Goal: Information Seeking & Learning: Learn about a topic

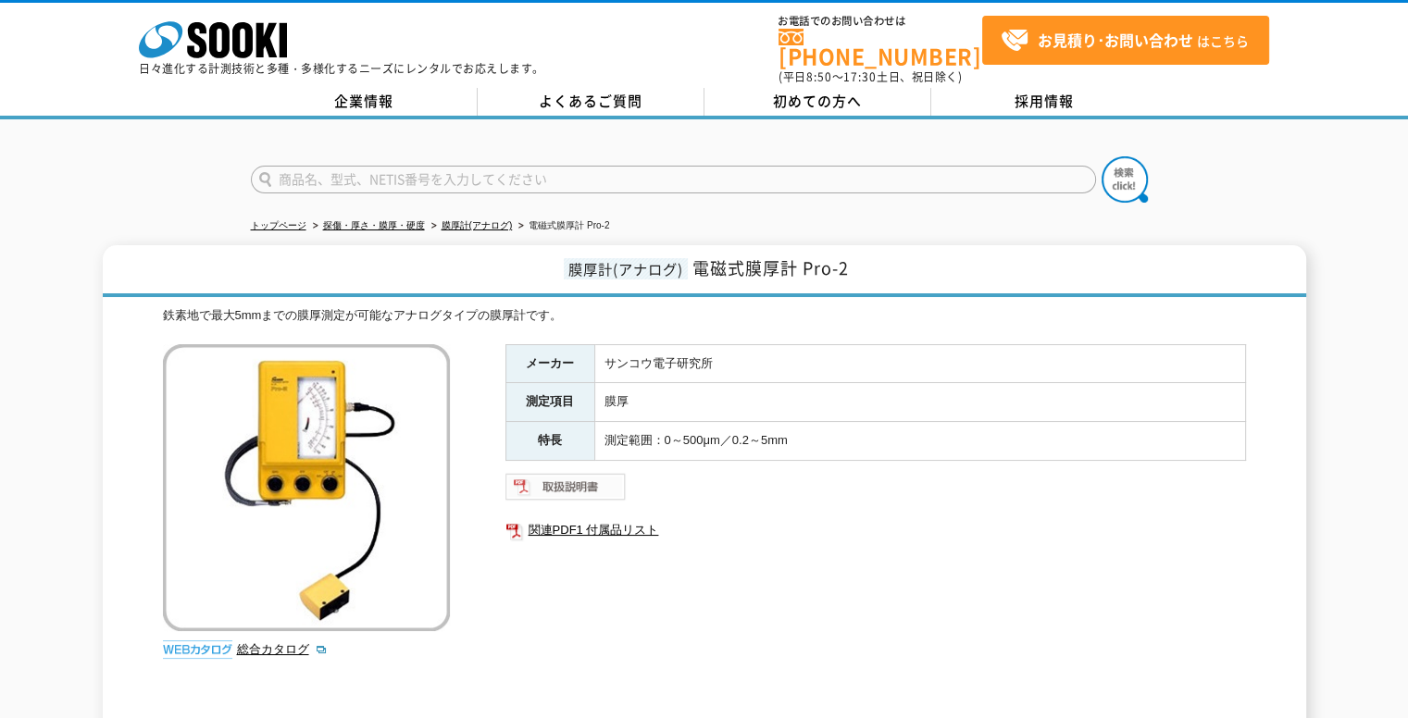
click at [574, 474] on img at bounding box center [565, 487] width 121 height 30
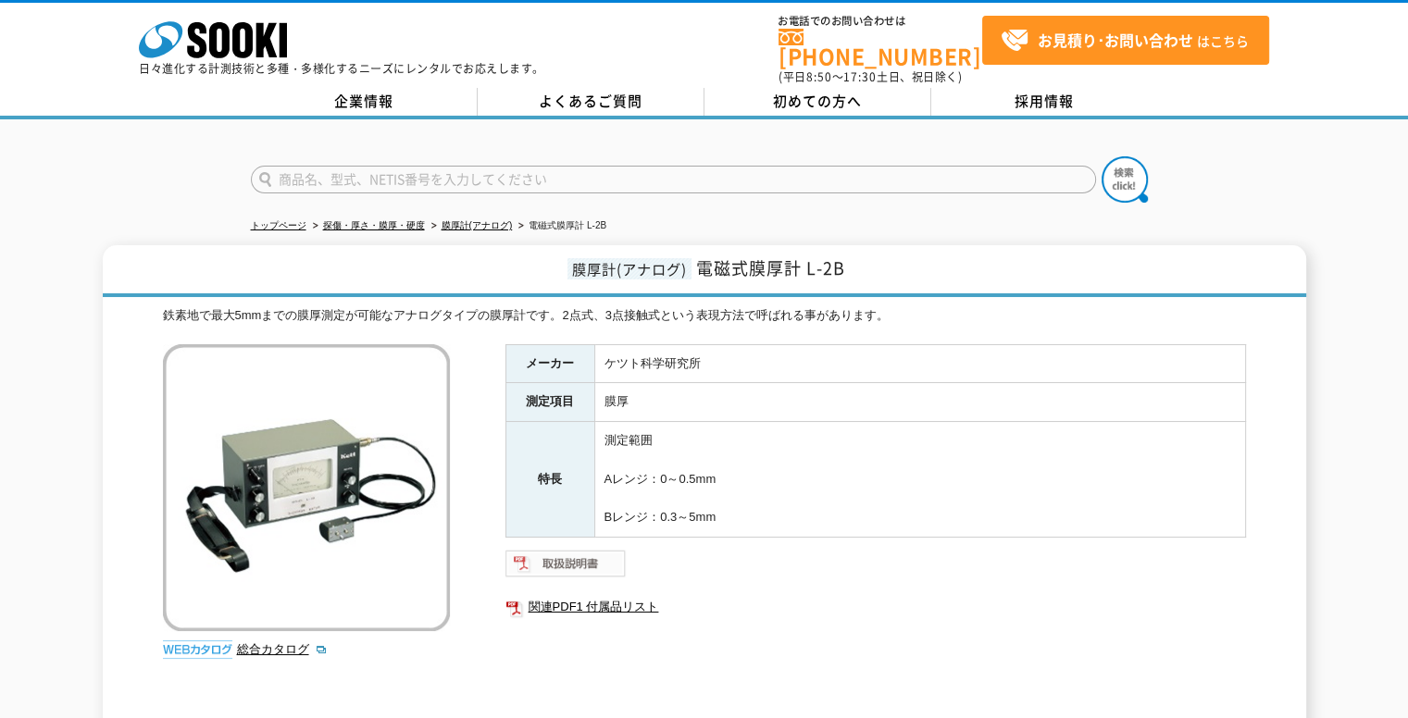
click at [549, 549] on img at bounding box center [565, 564] width 121 height 30
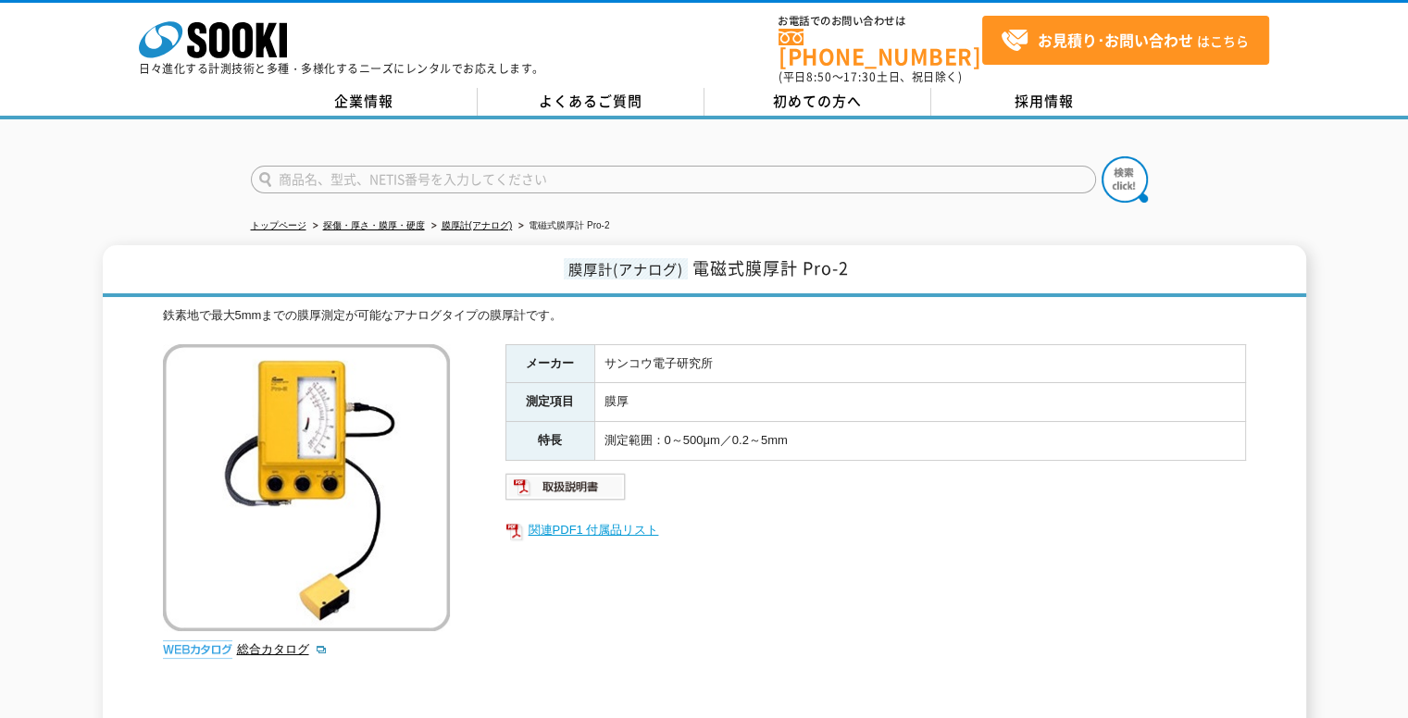
scroll to position [93, 0]
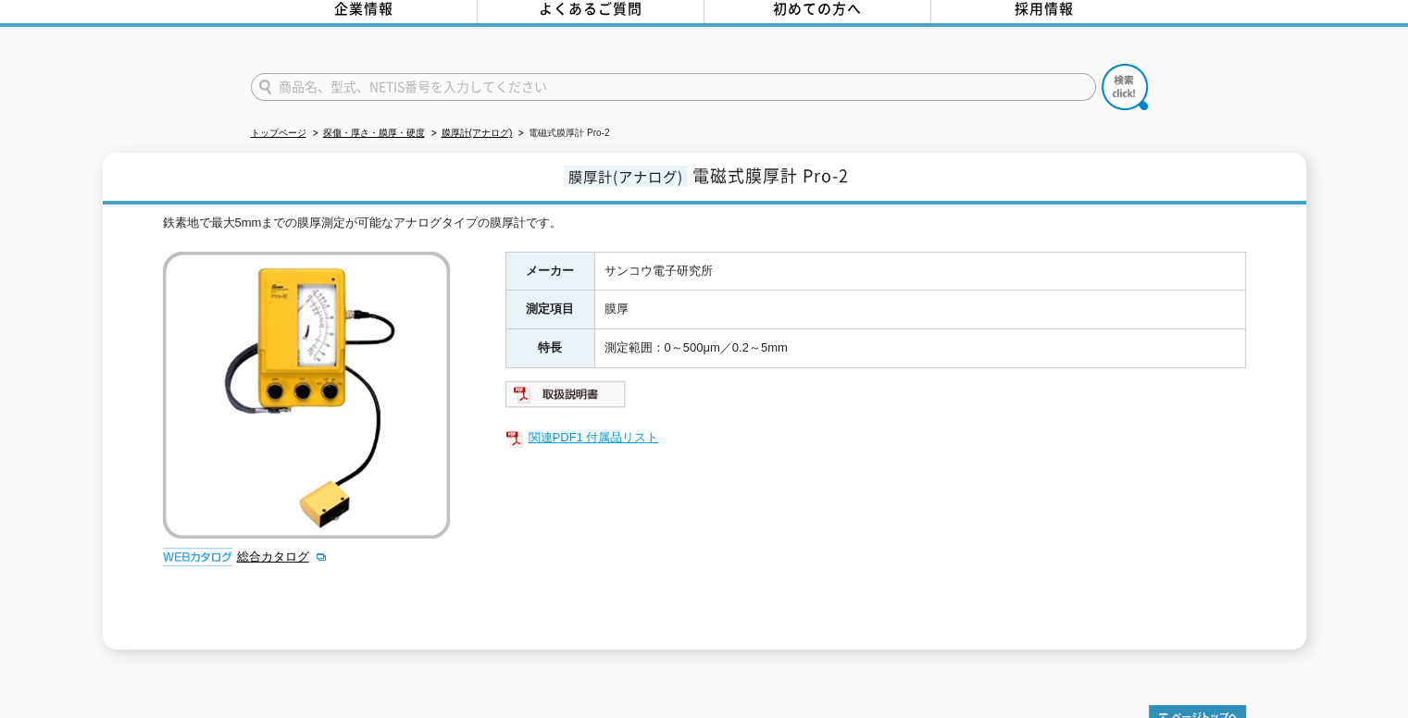
click at [575, 426] on link "関連PDF1 付属品リスト" at bounding box center [875, 438] width 740 height 24
click at [571, 379] on img at bounding box center [565, 394] width 121 height 30
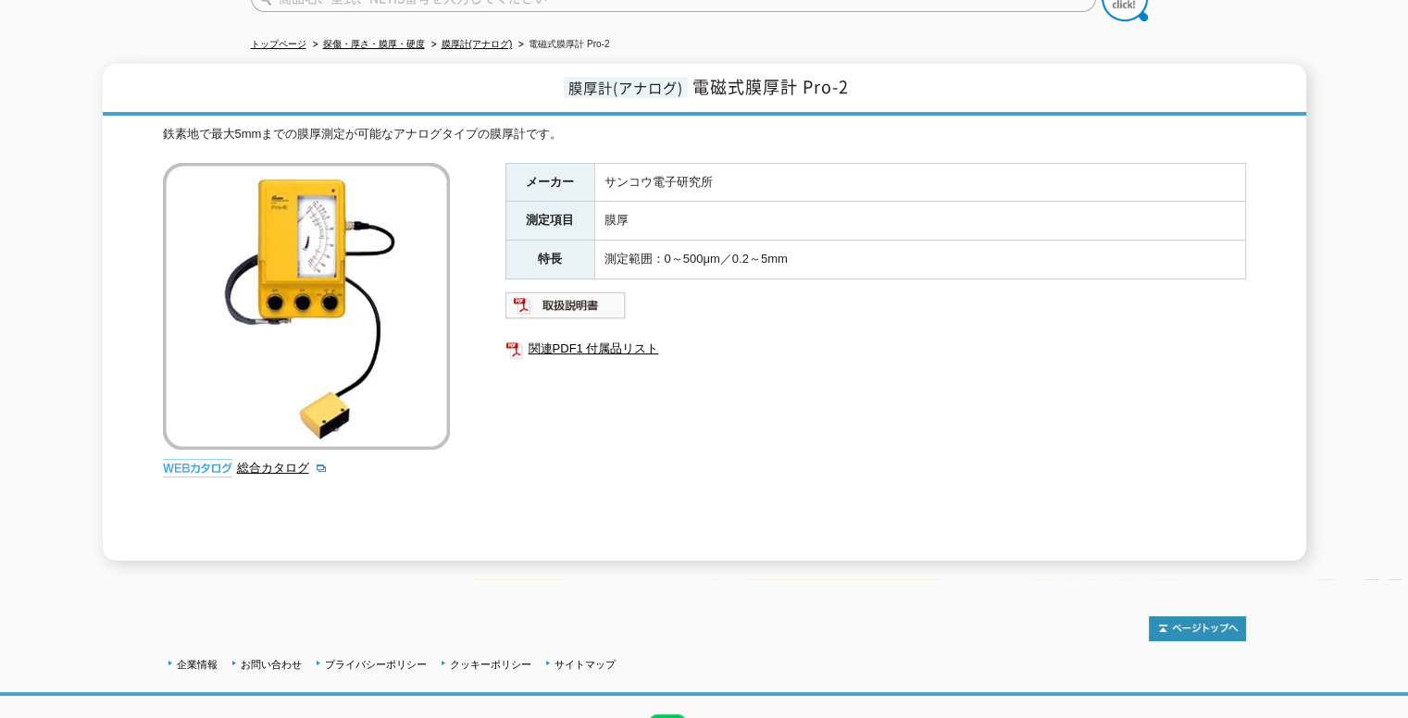
scroll to position [274, 0]
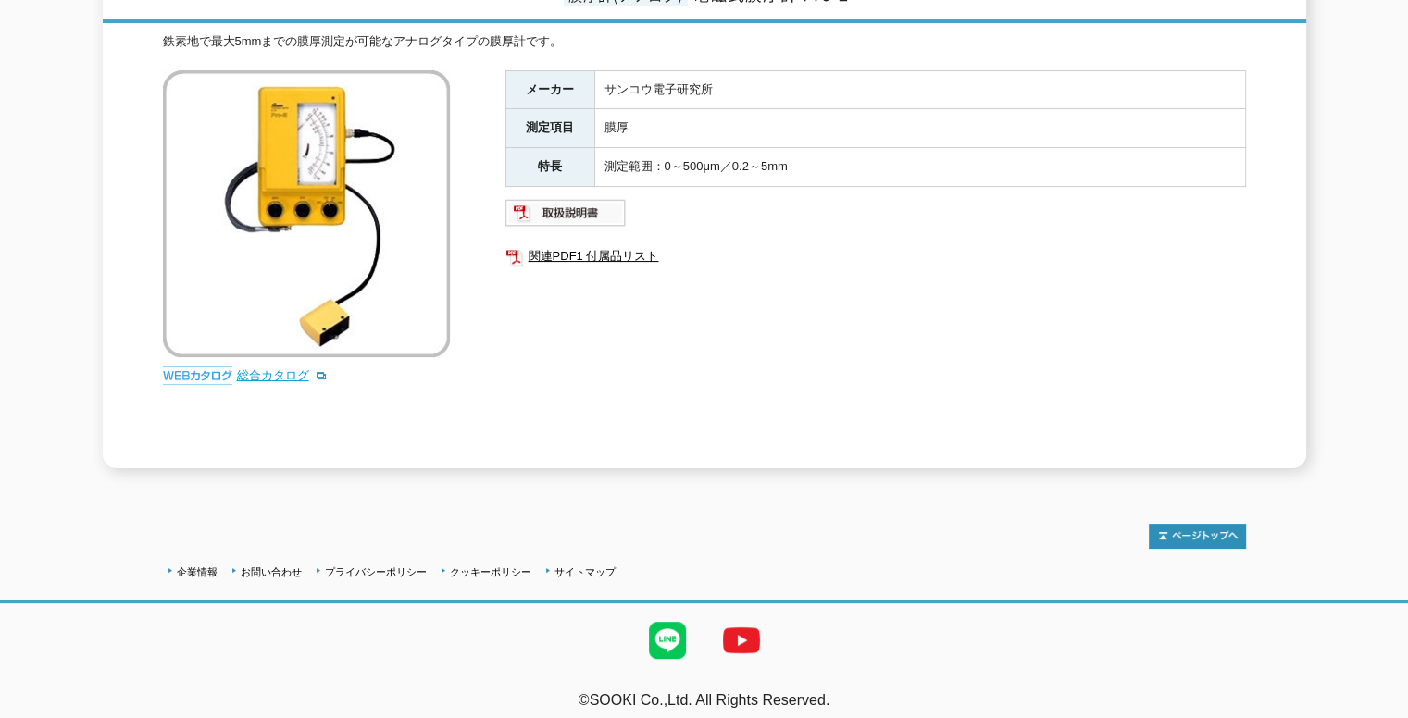
click at [286, 368] on link "総合カタログ" at bounding box center [282, 375] width 91 height 14
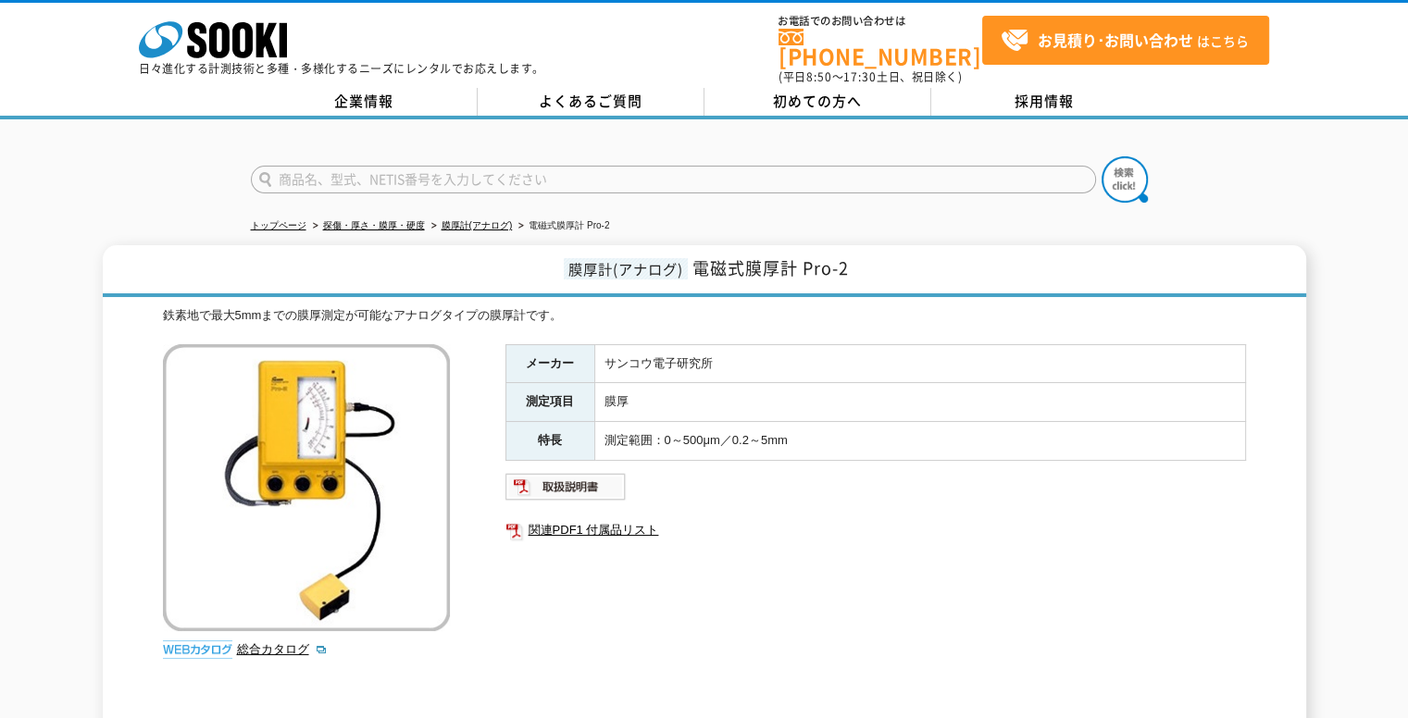
scroll to position [274, 0]
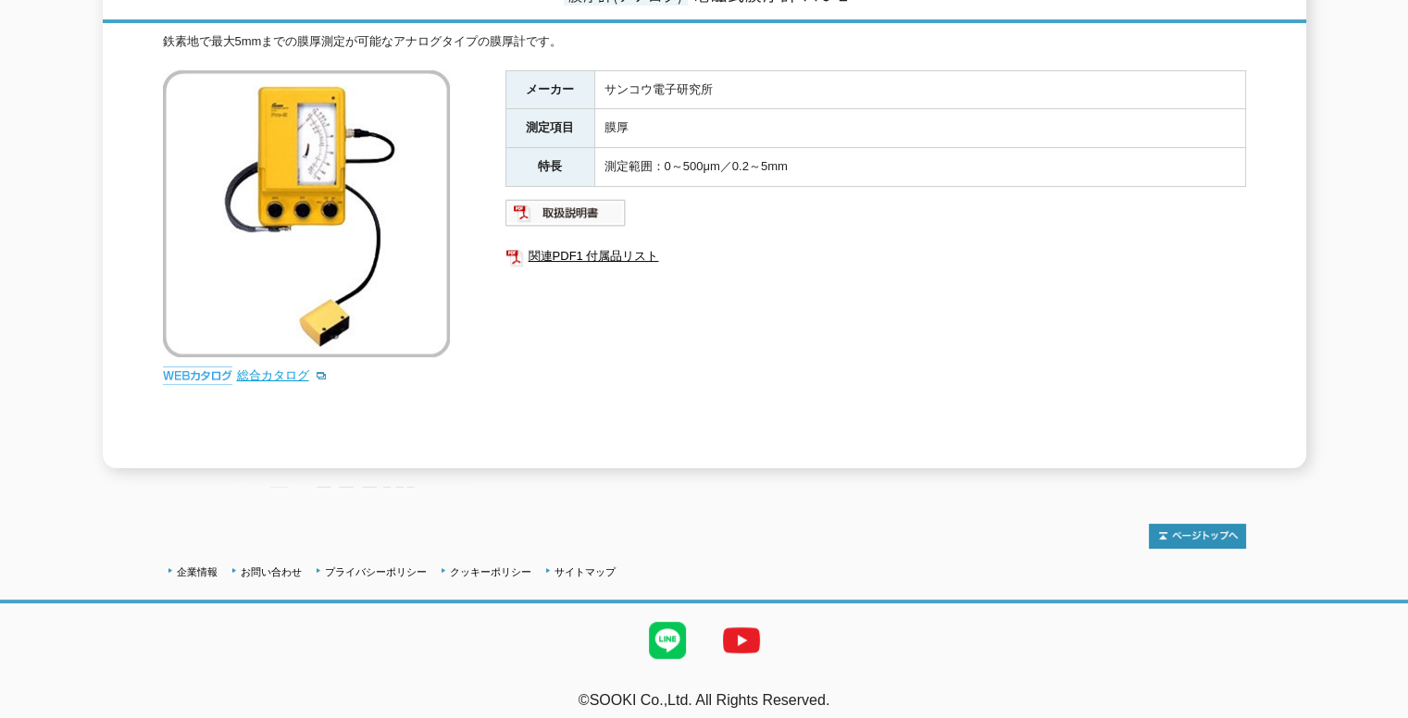
click at [254, 368] on link "総合カタログ" at bounding box center [282, 375] width 91 height 14
